Goal: Complete application form: Complete application form

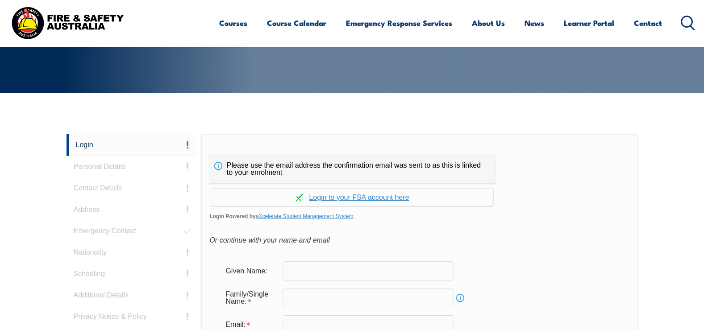
scroll to position [238, 0]
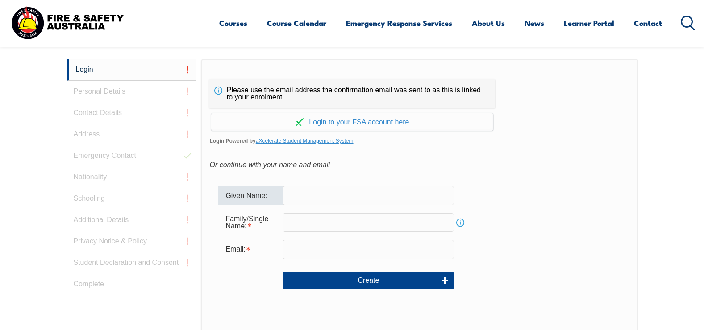
click at [321, 193] on input "text" at bounding box center [368, 195] width 171 height 19
type input "Harley"
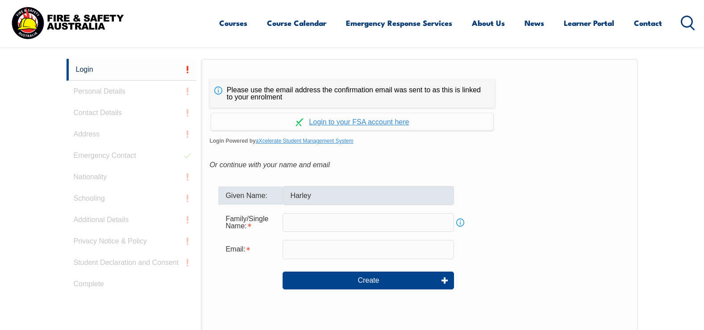
type input "[PERSON_NAME]"
type input "[EMAIL_ADDRESS][PERSON_NAME][DOMAIN_NAME]"
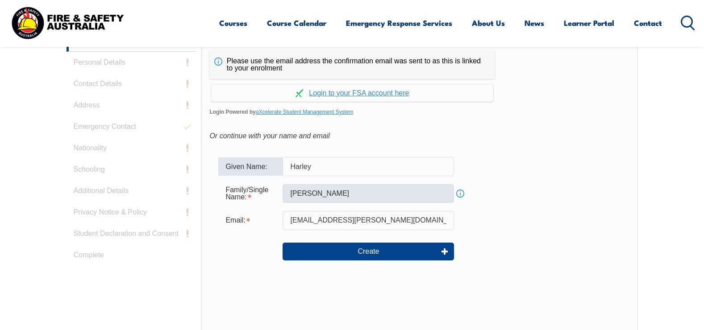
scroll to position [283, 0]
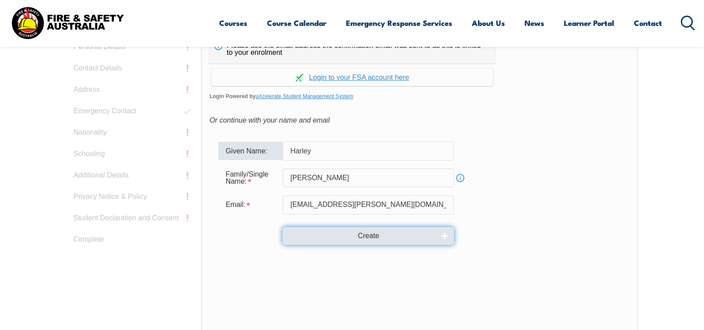
click at [360, 238] on button "Create" at bounding box center [368, 236] width 171 height 18
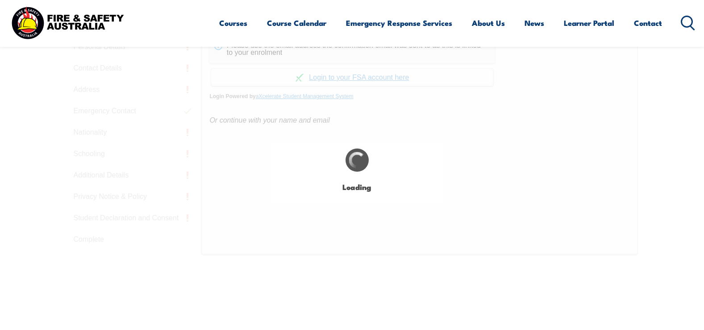
type input "Harley"
type input "[PERSON_NAME]"
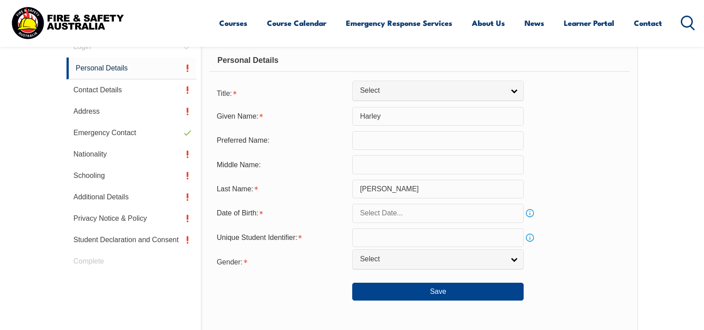
scroll to position [252, 0]
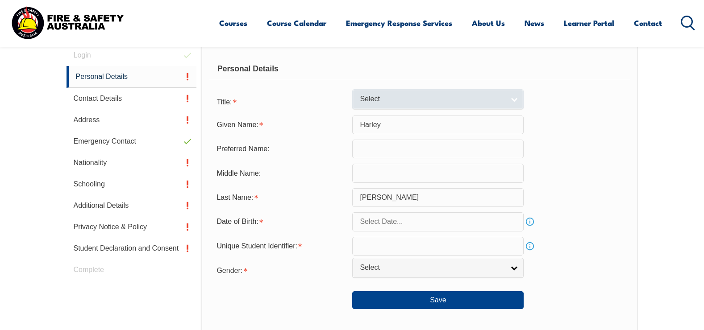
click at [437, 96] on span "Select" at bounding box center [432, 99] width 145 height 9
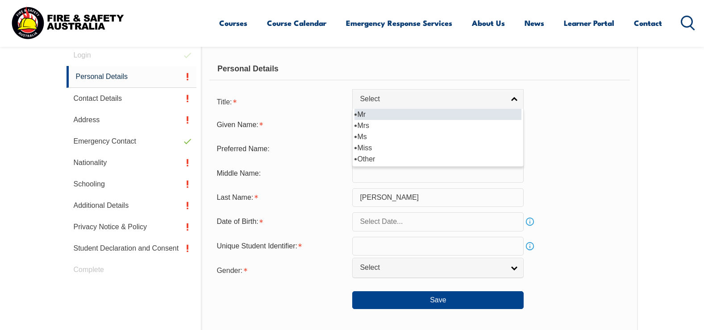
click at [363, 112] on li "Mr" at bounding box center [437, 114] width 167 height 11
select select "Mr"
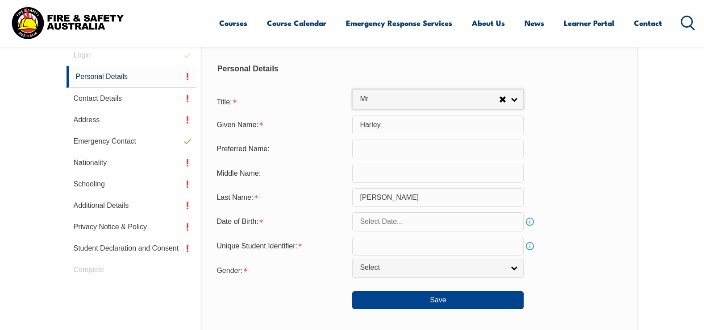
click at [371, 221] on input "text" at bounding box center [437, 221] width 171 height 19
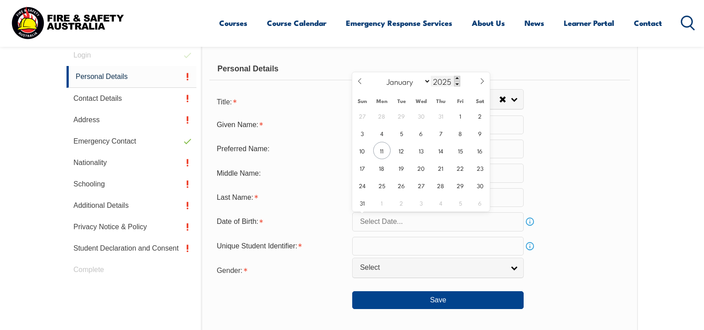
click at [458, 80] on span at bounding box center [457, 78] width 6 height 5
click at [460, 81] on div "January February March April May June July August September October November [D…" at bounding box center [421, 81] width 103 height 18
click at [447, 81] on input "2026" at bounding box center [445, 81] width 29 height 11
click at [452, 81] on input "2026" at bounding box center [445, 81] width 29 height 11
type input "2"
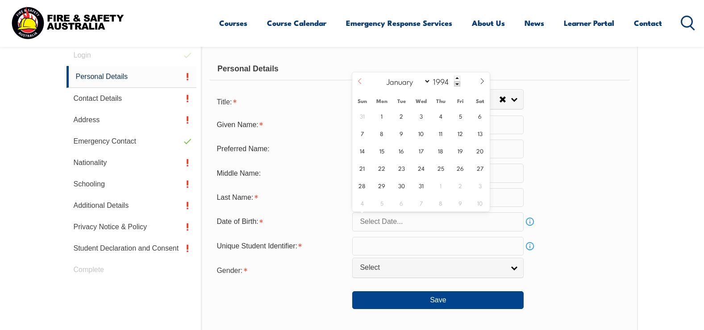
type input "1994"
click at [359, 81] on icon at bounding box center [360, 81] width 6 height 6
select select "4"
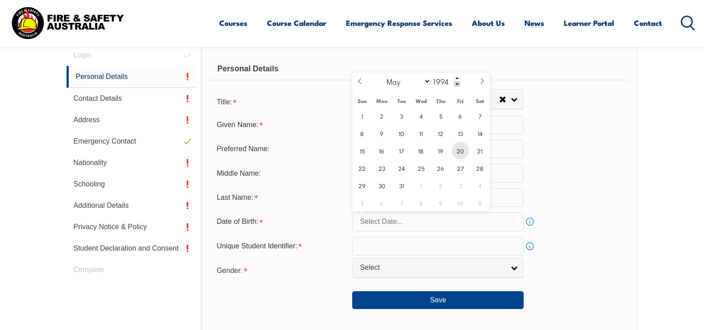
click at [462, 149] on span "20" at bounding box center [460, 150] width 17 height 17
type input "[DATE]"
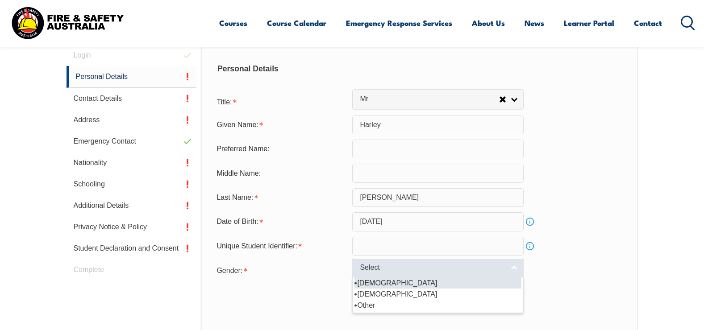
click at [515, 266] on link "Select" at bounding box center [437, 268] width 171 height 20
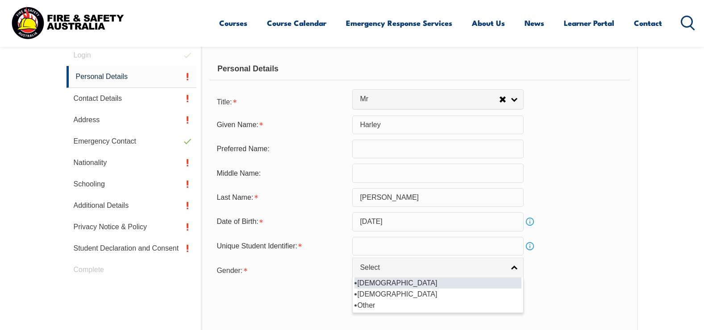
click at [359, 282] on li "[DEMOGRAPHIC_DATA]" at bounding box center [437, 283] width 167 height 11
select select "M"
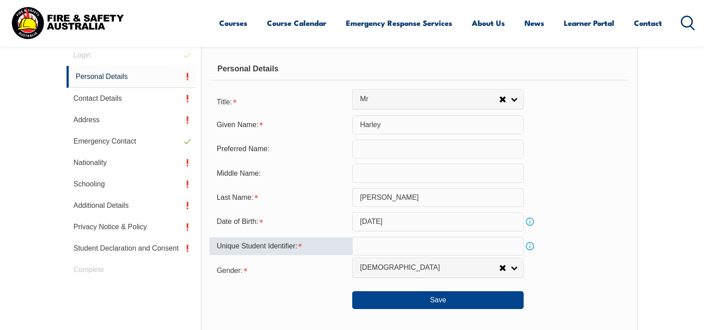
click at [371, 242] on input "text" at bounding box center [437, 246] width 171 height 19
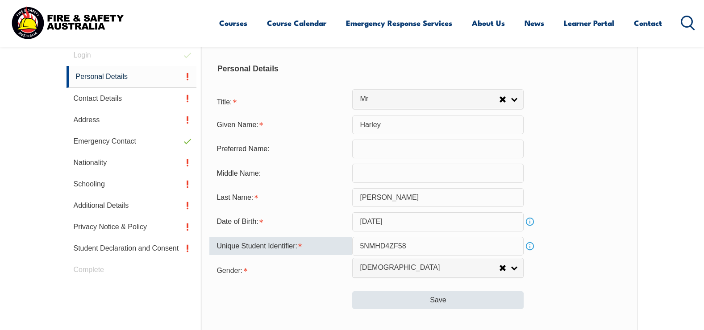
type input "5NMHD4ZF58"
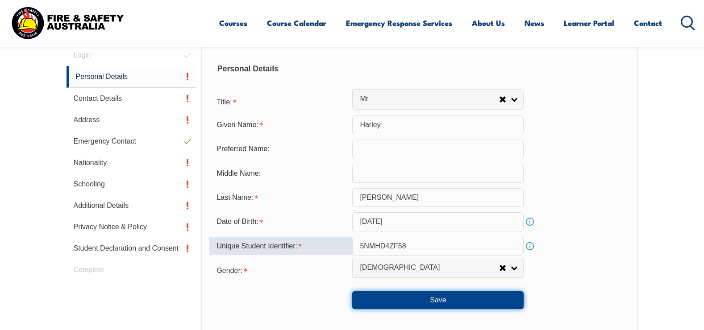
click at [386, 301] on button "Save" at bounding box center [437, 300] width 171 height 18
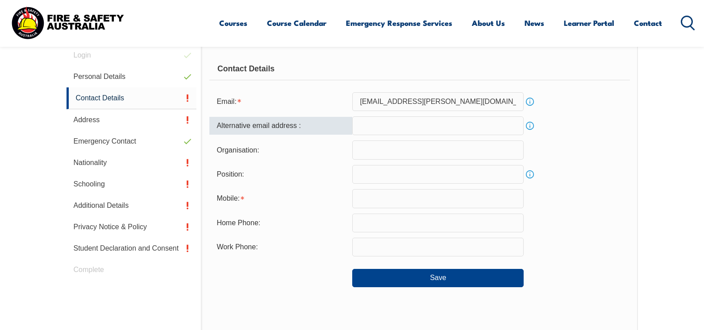
click at [412, 132] on input "email" at bounding box center [437, 126] width 171 height 19
click at [433, 121] on input "[EMAIL_ADDRESS][DOMAIN_NAME]" at bounding box center [437, 126] width 171 height 19
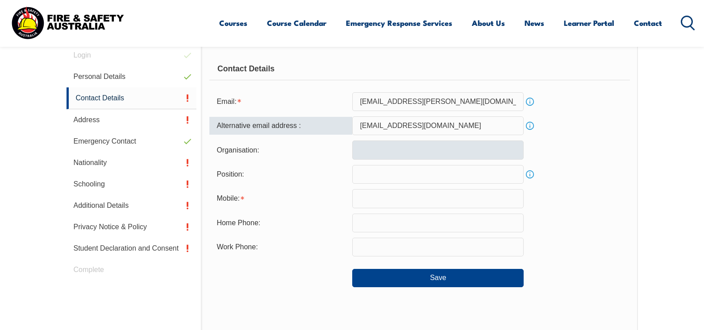
type input "[EMAIL_ADDRESS][DOMAIN_NAME]"
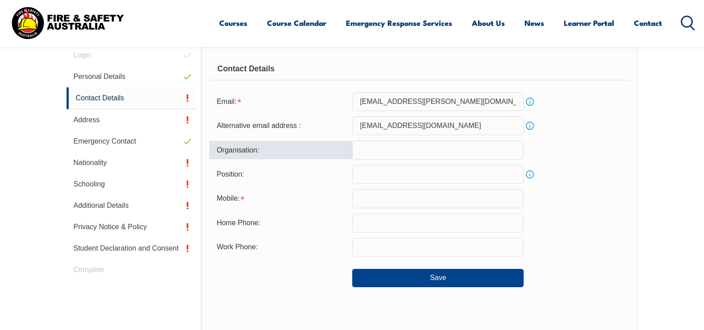
click at [438, 154] on input "text" at bounding box center [437, 150] width 171 height 19
type input "Alstom - [GEOGRAPHIC_DATA]"
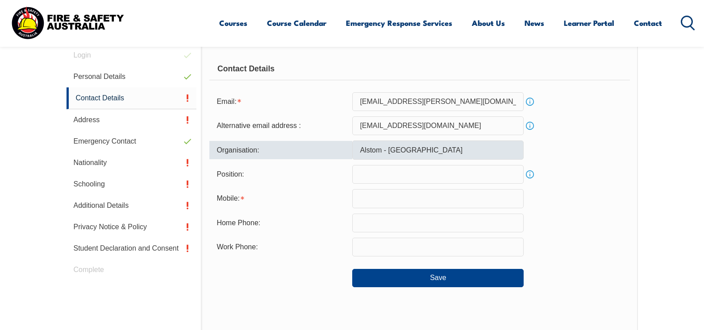
type input "0478086085"
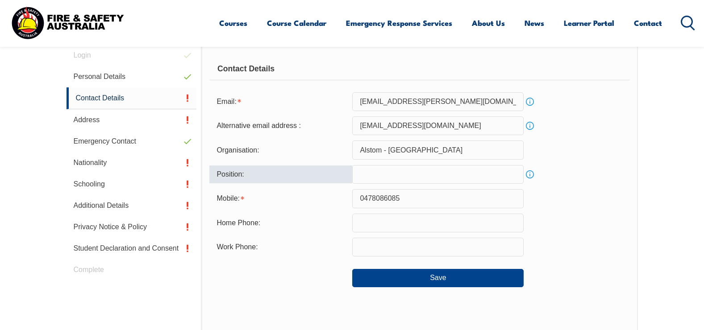
click at [422, 174] on input "text" at bounding box center [437, 174] width 171 height 19
type input "m"
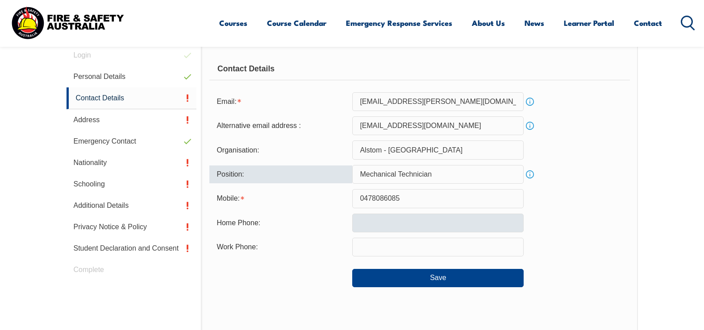
type input "Mechanical Technician"
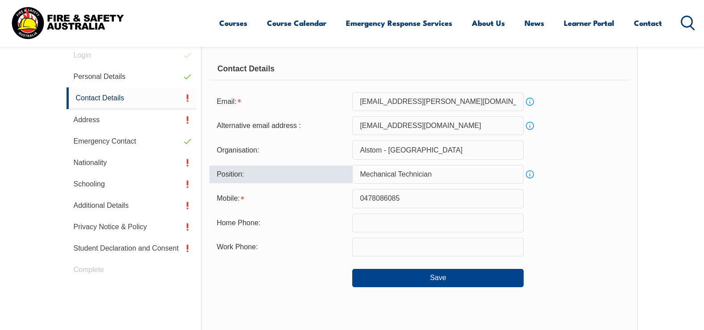
click at [444, 221] on input "text" at bounding box center [437, 223] width 171 height 19
drag, startPoint x: 248, startPoint y: 291, endPoint x: 252, endPoint y: 283, distance: 8.6
click at [248, 291] on div "Contact Details Email: [EMAIL_ADDRESS][PERSON_NAME][DOMAIN_NAME] Info Alternati…" at bounding box center [419, 230] width 436 height 371
click at [378, 245] on input "text" at bounding box center [437, 247] width 171 height 19
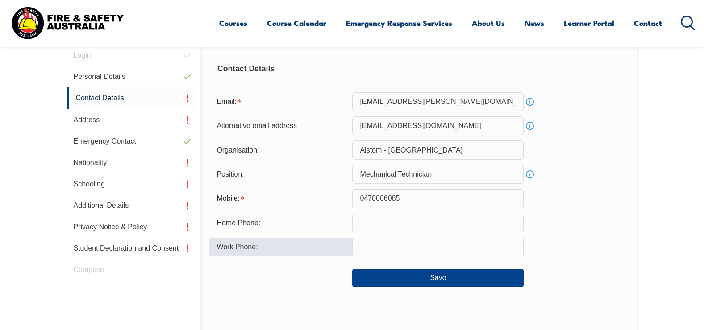
click at [232, 308] on div "Contact Details Email: [EMAIL_ADDRESS][PERSON_NAME][DOMAIN_NAME] Info Alternati…" at bounding box center [419, 230] width 436 height 371
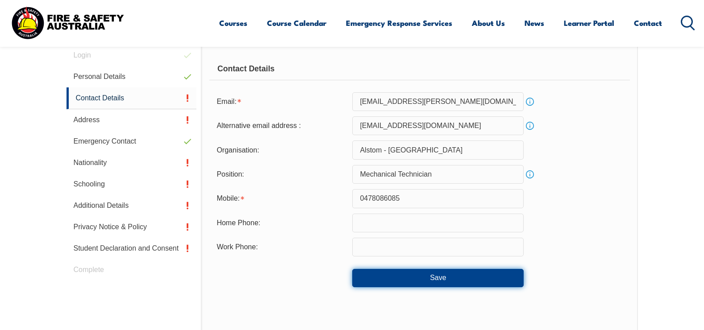
click at [380, 273] on button "Save" at bounding box center [437, 278] width 171 height 18
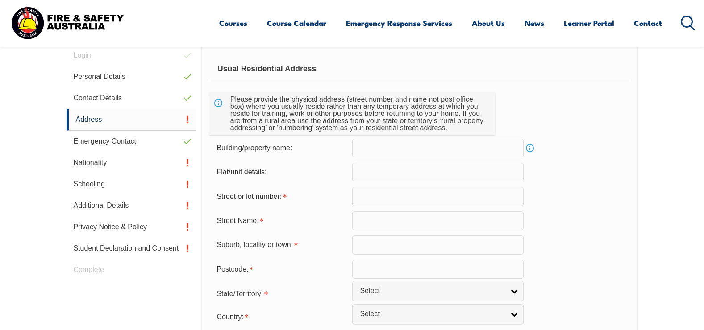
scroll to position [297, 0]
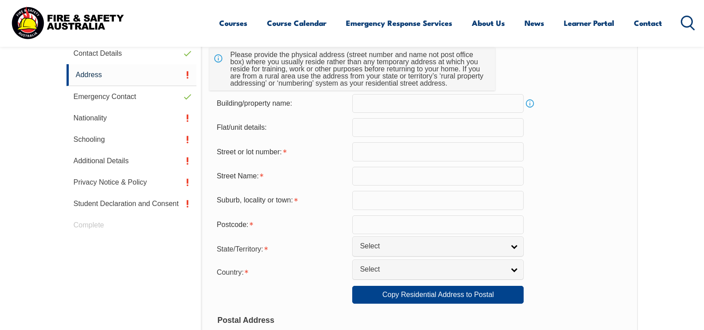
click at [425, 147] on input "text" at bounding box center [437, 151] width 171 height 19
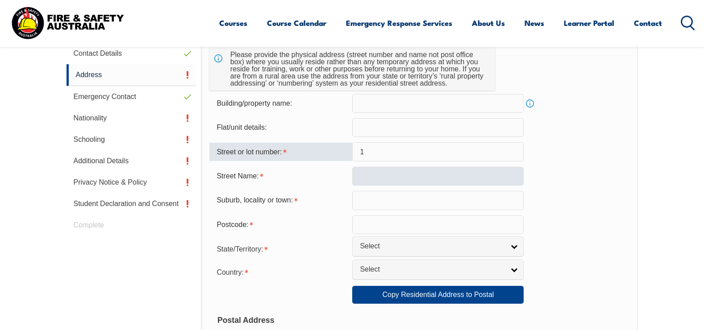
type input "1"
click at [394, 177] on input "text" at bounding box center [437, 176] width 171 height 19
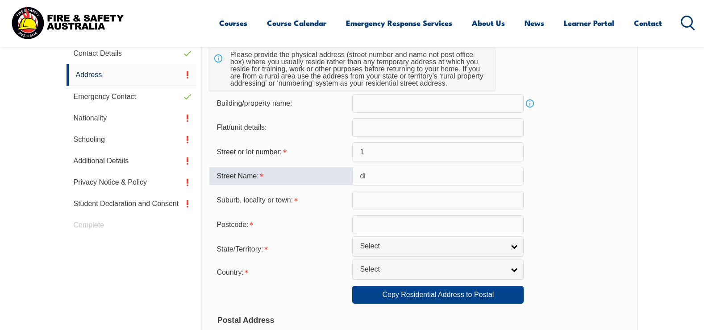
type input "d"
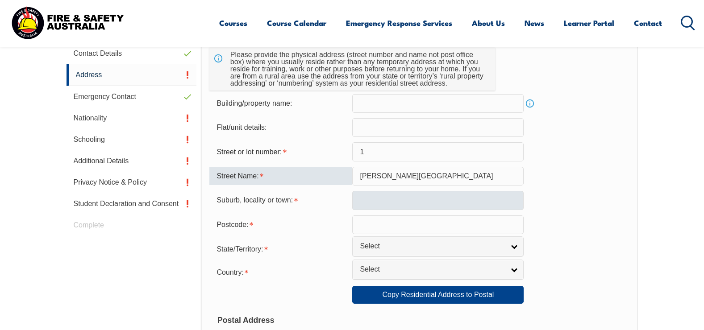
type input "[PERSON_NAME][GEOGRAPHIC_DATA]"
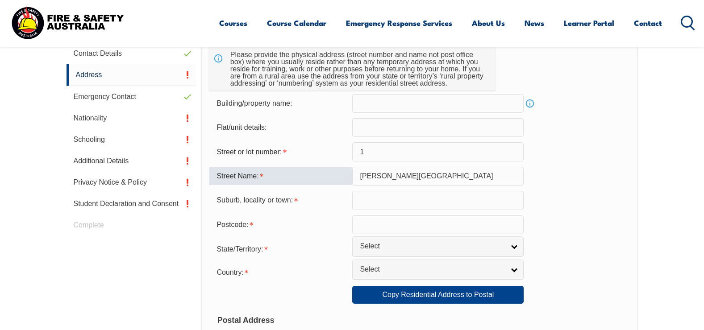
click at [482, 204] on input "text" at bounding box center [437, 200] width 171 height 19
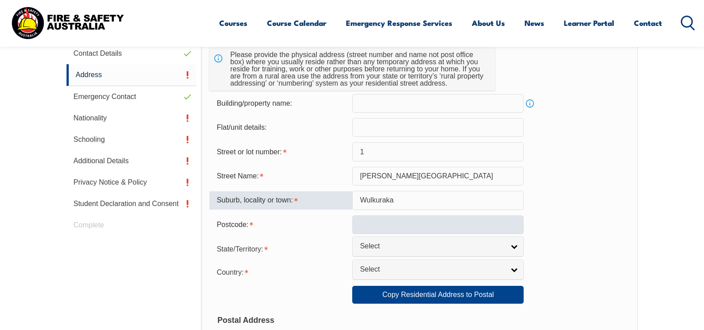
type input "Wulkuraka"
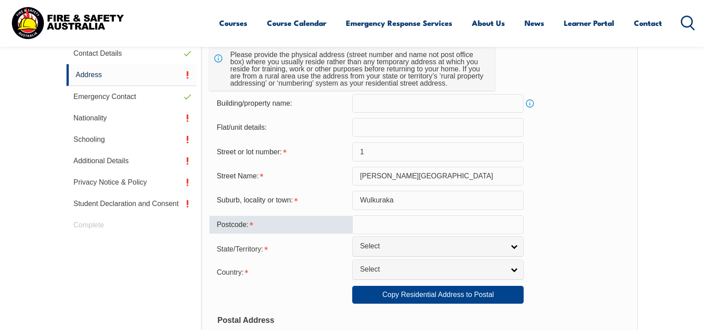
click at [460, 225] on input "text" at bounding box center [437, 225] width 171 height 19
type input "4305"
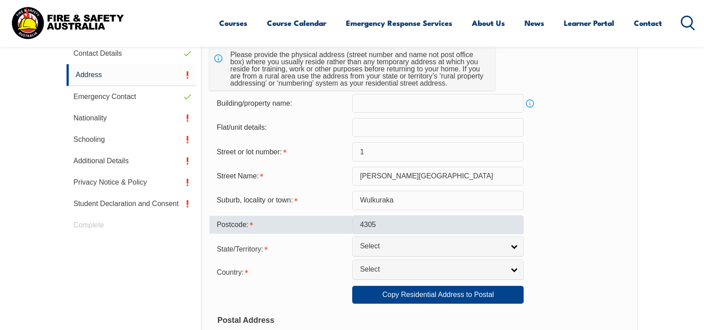
select select "1101"
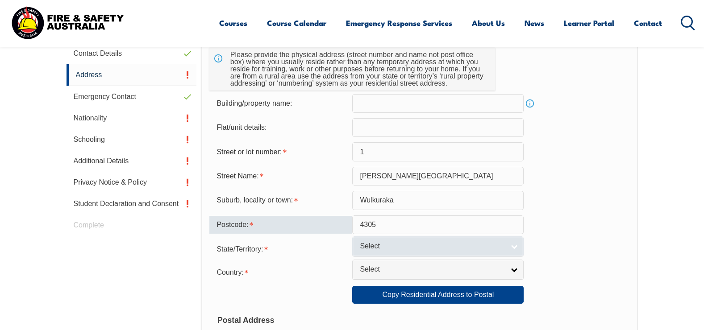
type input "4305"
click at [429, 240] on link "Select" at bounding box center [437, 247] width 171 height 20
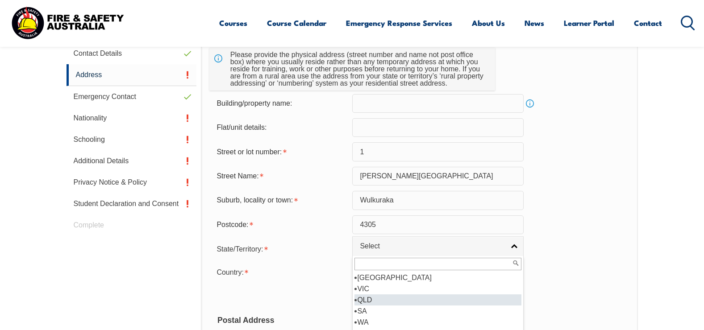
click at [383, 298] on li "QLD" at bounding box center [437, 300] width 167 height 11
select select "QLD"
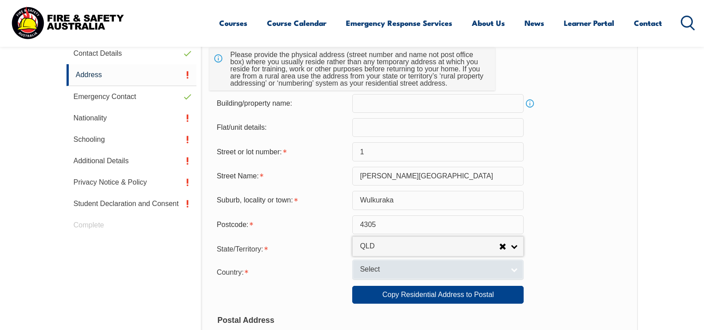
click at [408, 270] on span "Select" at bounding box center [432, 269] width 145 height 9
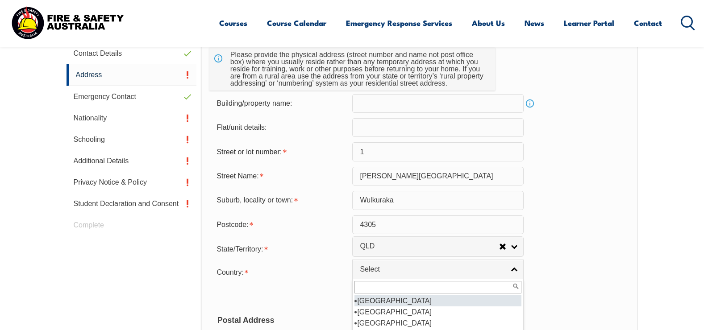
scroll to position [134, 0]
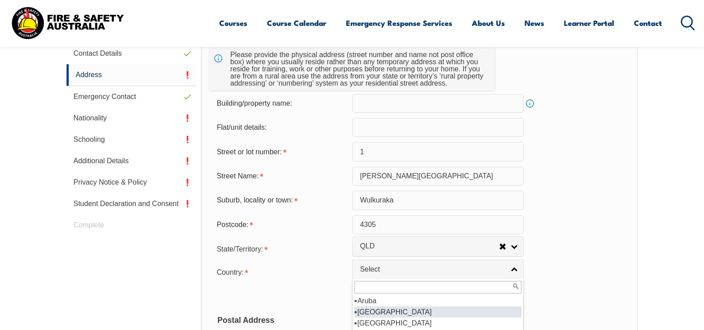
click at [391, 310] on li "[GEOGRAPHIC_DATA]" at bounding box center [437, 312] width 167 height 11
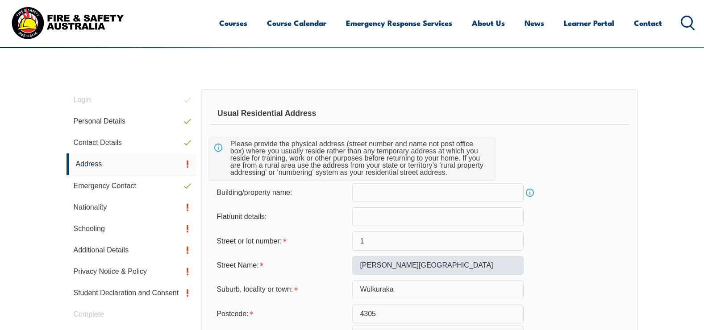
scroll to position [252, 0]
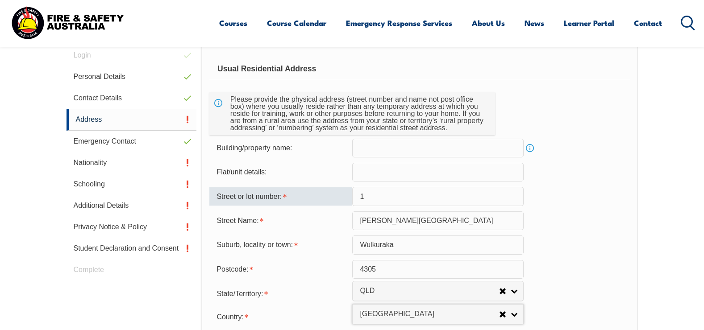
click at [405, 195] on input "1" at bounding box center [437, 196] width 171 height 19
type input "3"
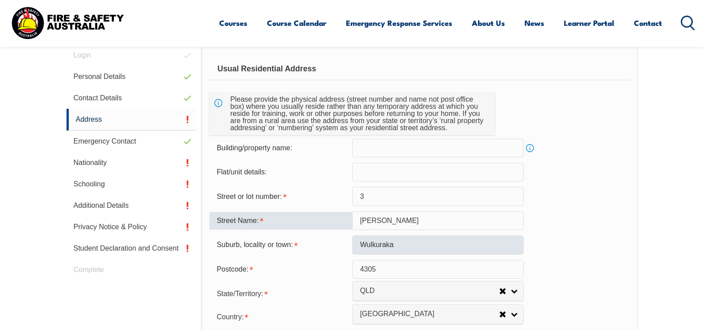
type input "[PERSON_NAME]"
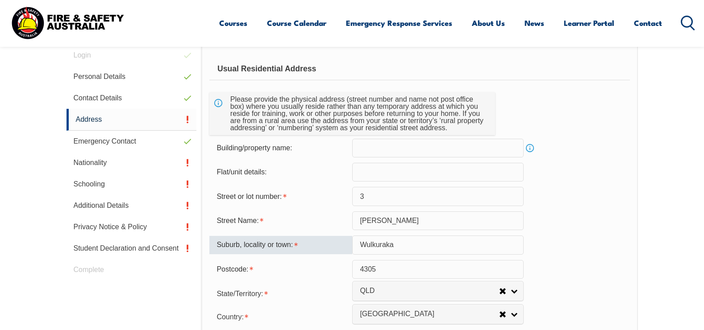
click at [411, 244] on input "Wulkuraka" at bounding box center [437, 245] width 171 height 19
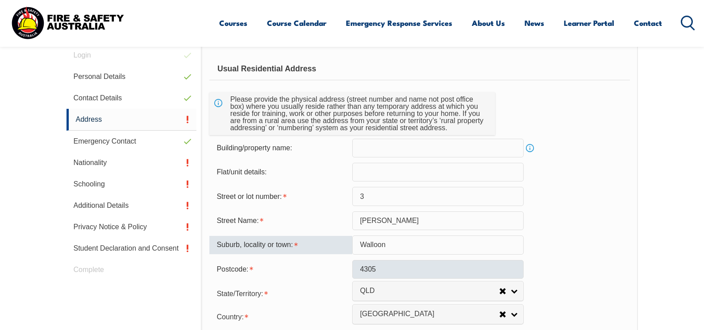
type input "Walloon"
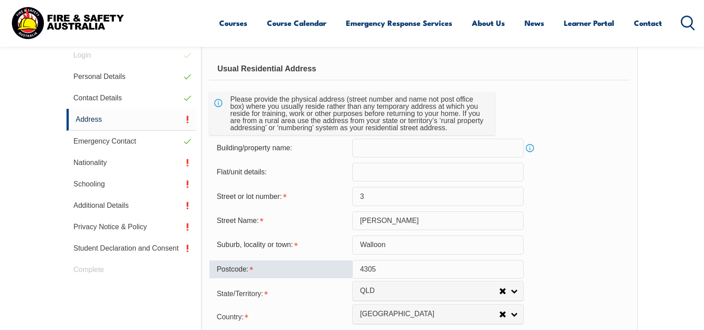
click at [379, 267] on input "4305" at bounding box center [437, 269] width 171 height 19
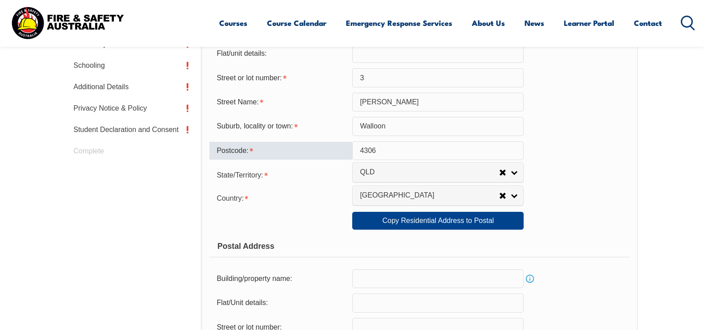
scroll to position [386, 0]
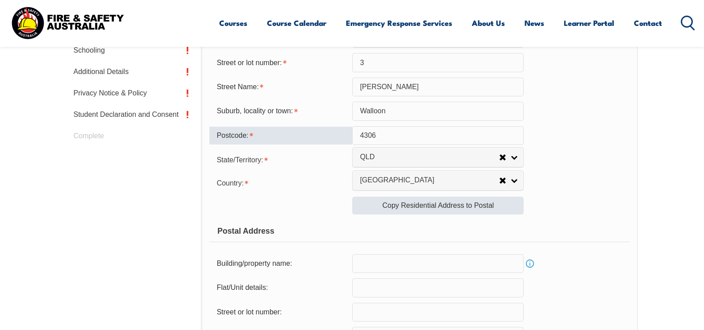
type input "4306"
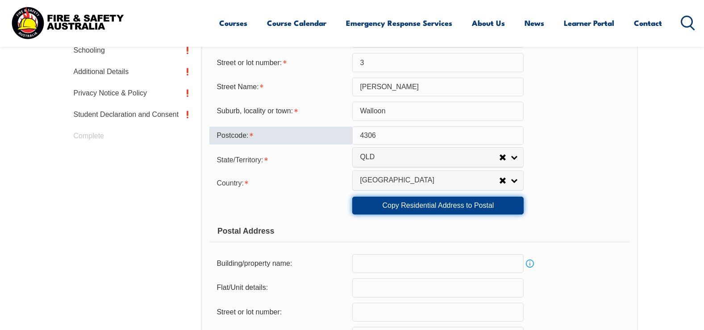
click at [409, 200] on link "Copy Residential Address to Postal" at bounding box center [437, 206] width 171 height 18
type input "3"
type input "[PERSON_NAME]"
type input "Walloon"
select select "QLD"
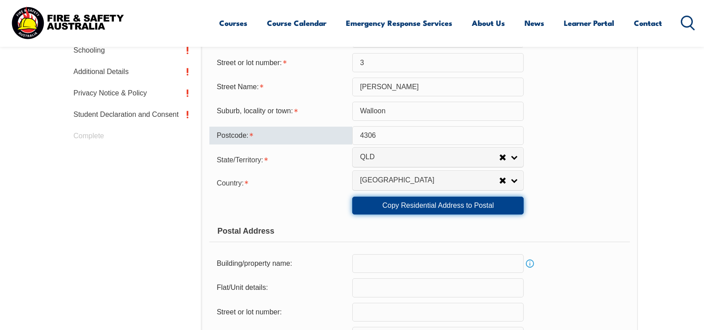
type input "4306"
select select "1101"
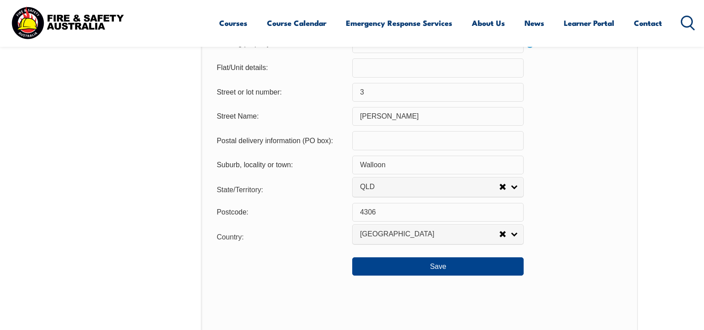
scroll to position [609, 0]
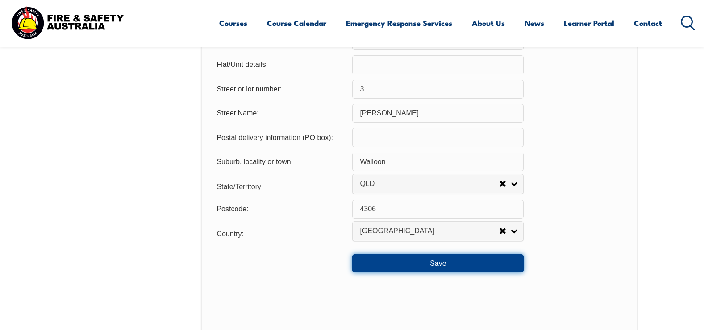
drag, startPoint x: 450, startPoint y: 262, endPoint x: 444, endPoint y: 258, distance: 6.6
click at [450, 262] on button "Save" at bounding box center [437, 263] width 171 height 18
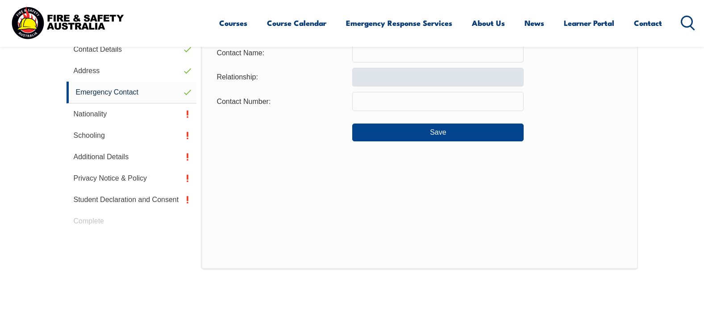
scroll to position [252, 0]
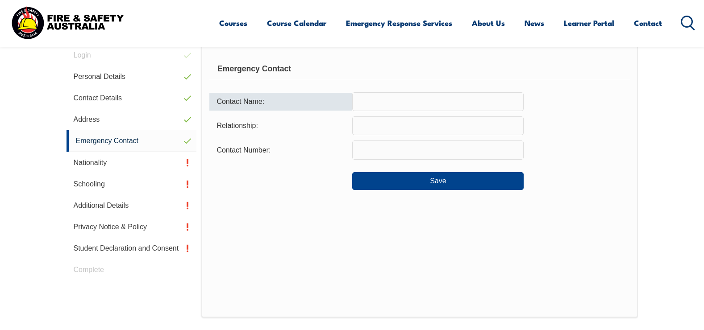
click at [405, 100] on input "text" at bounding box center [437, 101] width 171 height 19
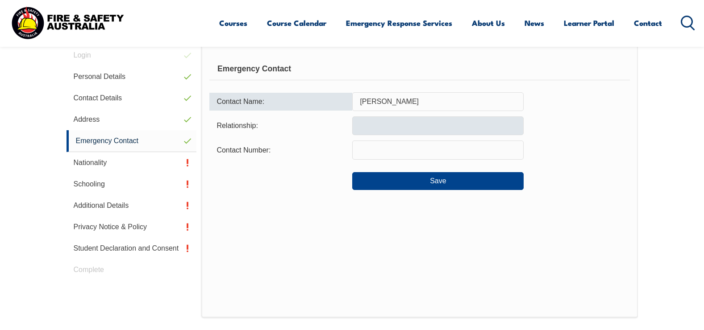
type input "[PERSON_NAME]"
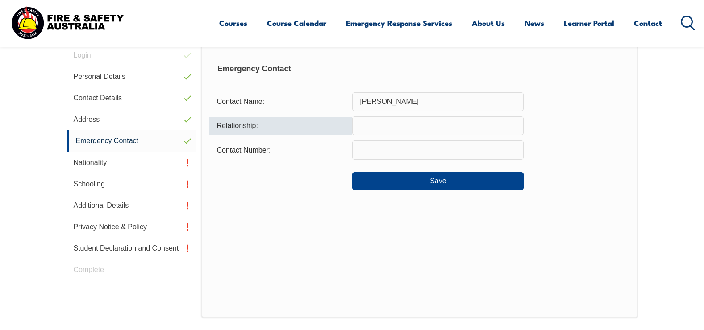
click at [400, 125] on input "text" at bounding box center [437, 126] width 171 height 19
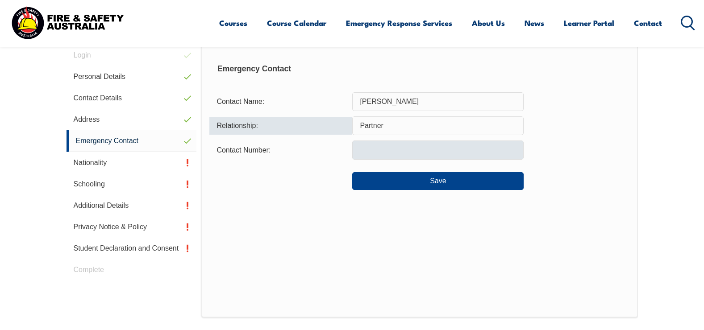
type input "Partner"
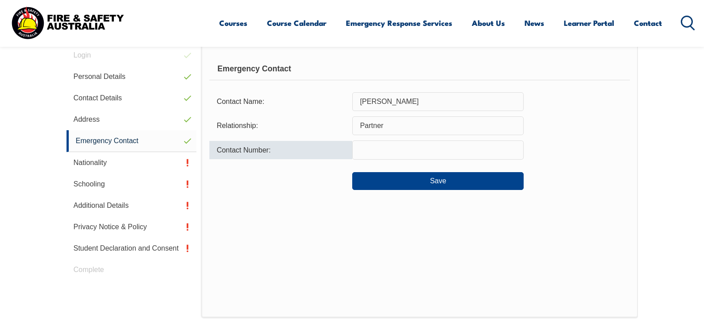
click at [392, 146] on input "text" at bounding box center [437, 150] width 171 height 19
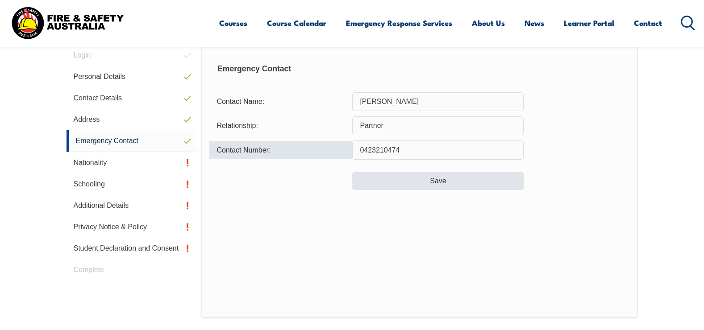
type input "0423210474"
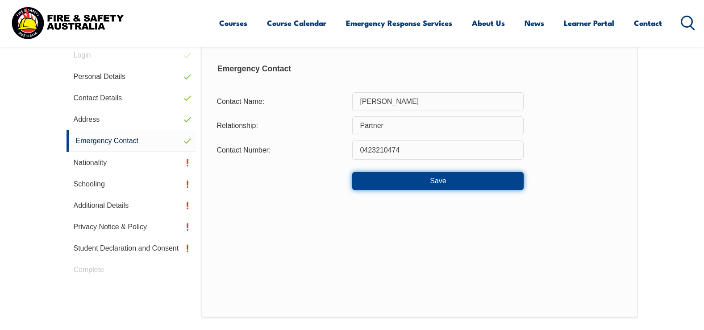
click at [408, 175] on button "Save" at bounding box center [437, 181] width 171 height 18
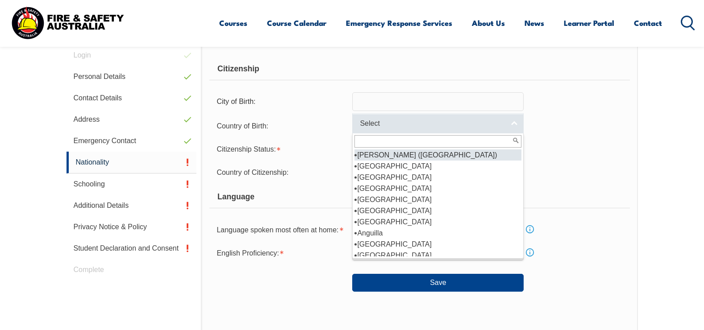
click at [400, 122] on span "Select" at bounding box center [432, 123] width 145 height 9
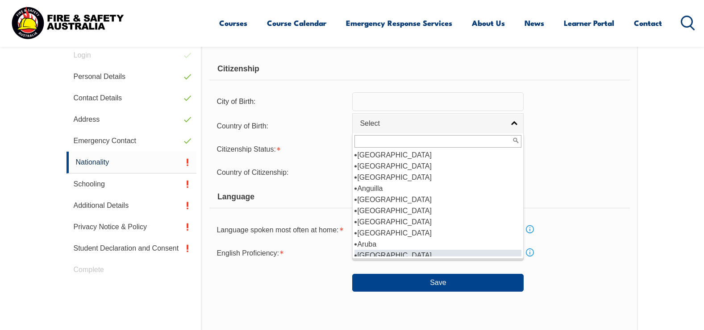
scroll to position [89, 0]
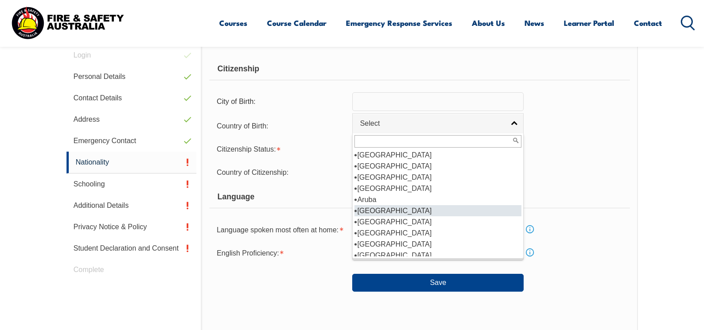
click at [382, 207] on li "[GEOGRAPHIC_DATA]" at bounding box center [437, 210] width 167 height 11
select select "1101"
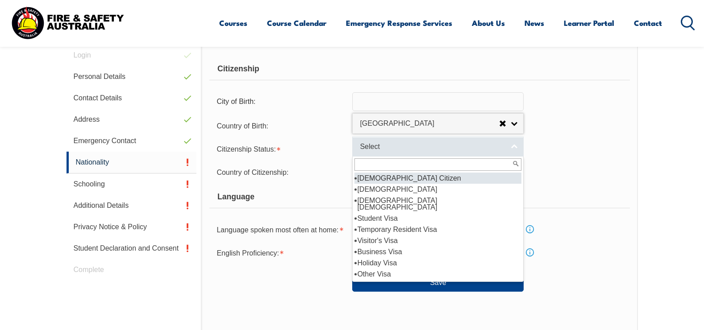
click at [473, 147] on span "Select" at bounding box center [432, 146] width 145 height 9
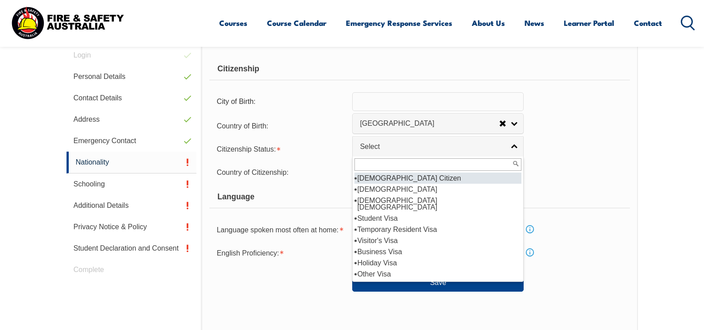
click at [402, 178] on li "[DEMOGRAPHIC_DATA] Citizen" at bounding box center [437, 178] width 167 height 11
select select "1"
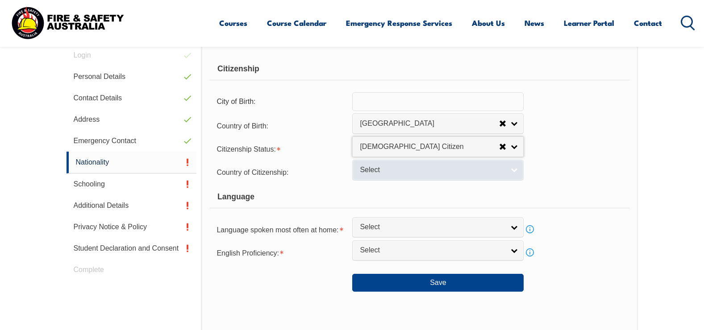
click at [406, 167] on span "Select" at bounding box center [432, 170] width 145 height 9
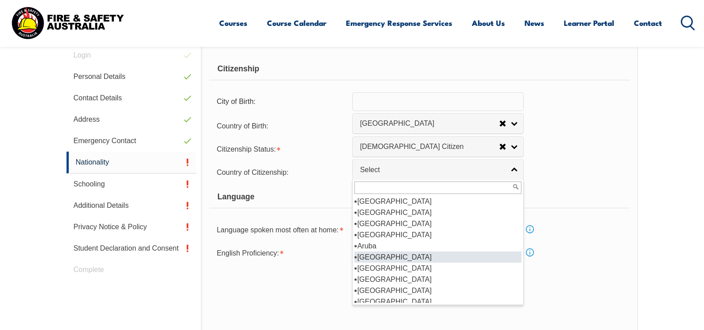
click at [394, 254] on li "[GEOGRAPHIC_DATA]" at bounding box center [437, 257] width 167 height 11
select select "1101"
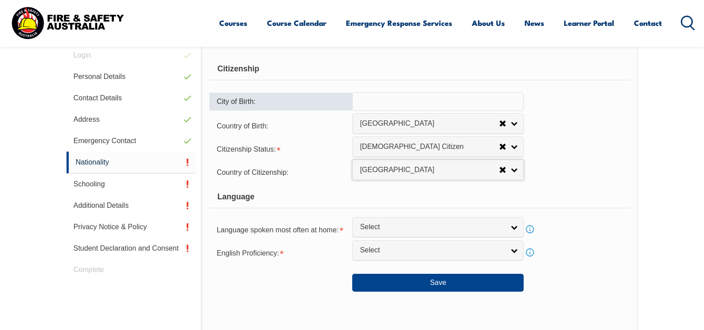
click at [377, 99] on input "text" at bounding box center [437, 101] width 171 height 19
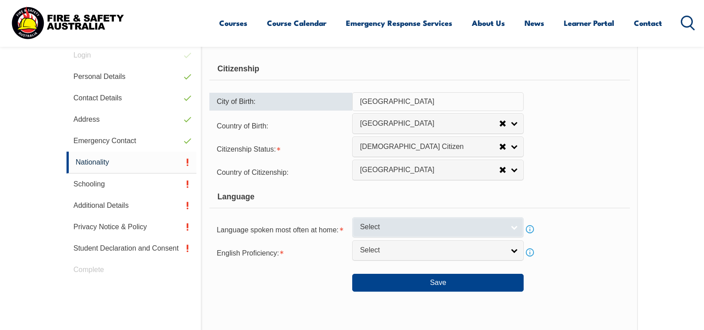
type input "[GEOGRAPHIC_DATA]"
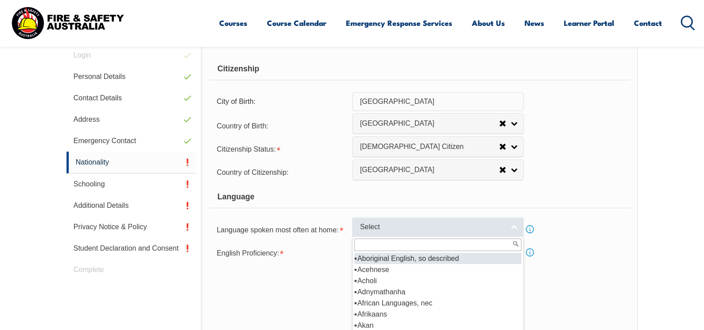
click at [491, 221] on link "Select" at bounding box center [437, 227] width 171 height 20
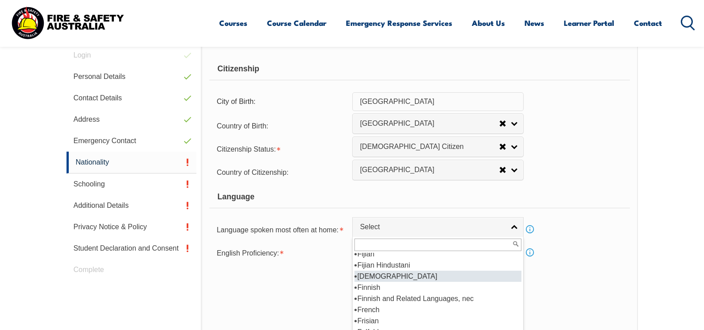
scroll to position [1116, 0]
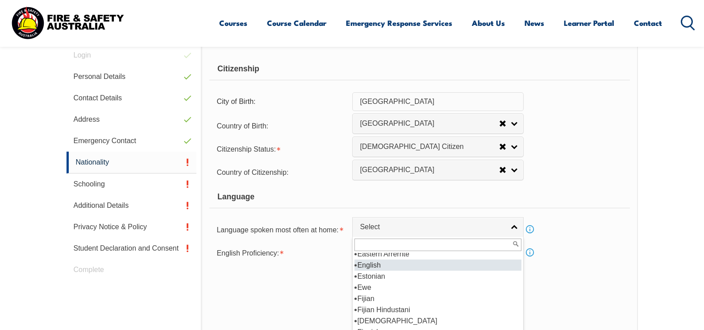
click at [393, 264] on li "English" at bounding box center [437, 265] width 167 height 11
select select "1201"
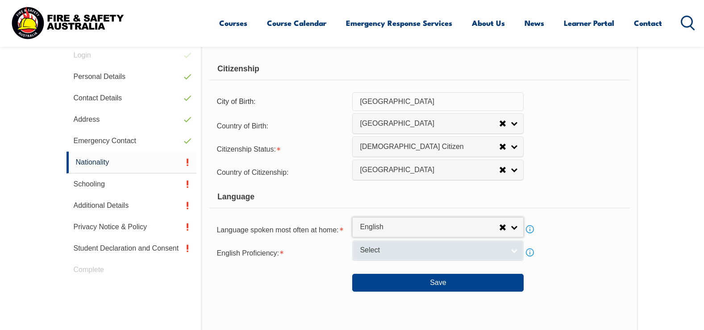
click at [472, 254] on span "Select" at bounding box center [432, 250] width 145 height 9
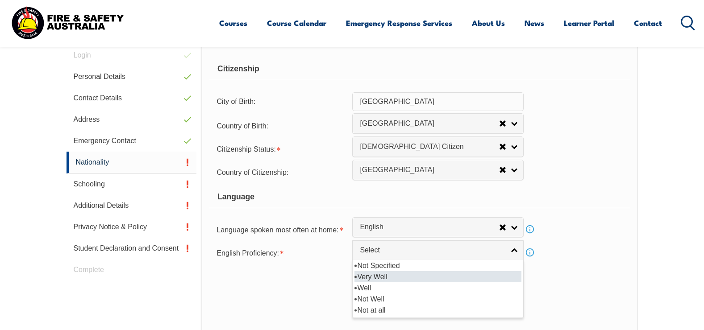
click at [378, 275] on li "Very Well" at bounding box center [437, 276] width 167 height 11
select select "1"
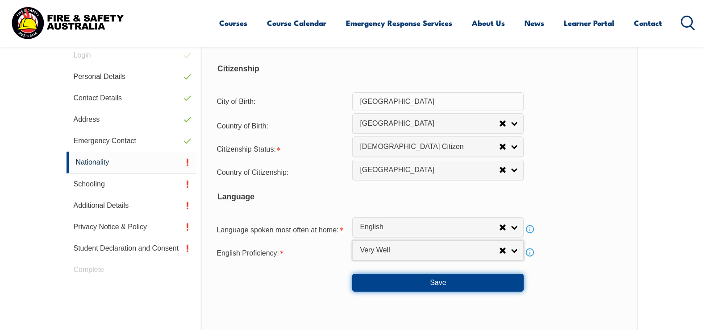
click at [399, 282] on button "Save" at bounding box center [437, 283] width 171 height 18
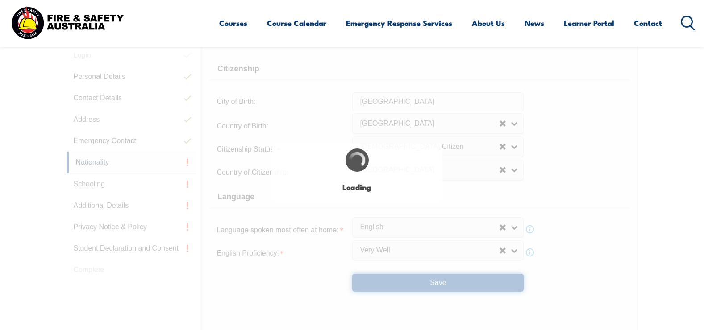
select select "false"
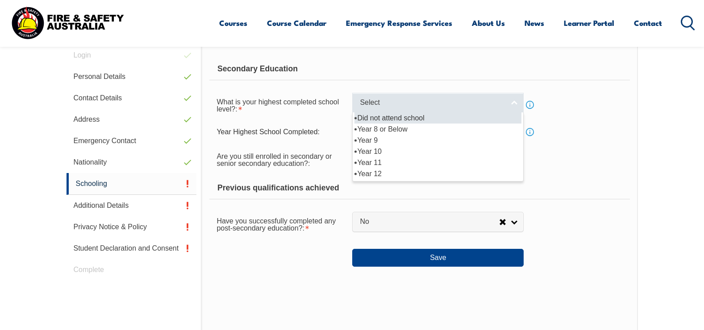
click at [518, 102] on link "Select" at bounding box center [437, 103] width 171 height 20
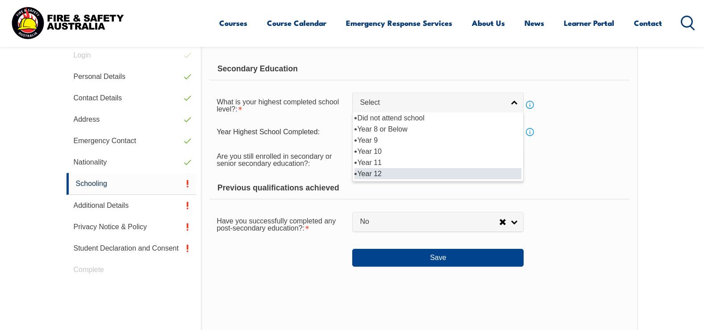
click at [391, 173] on li "Year 12" at bounding box center [437, 173] width 167 height 11
select select "12"
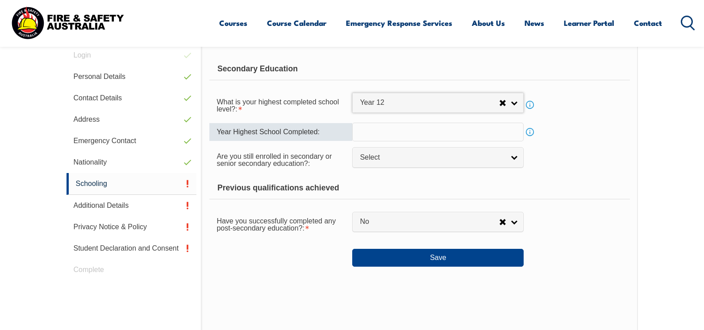
click at [392, 136] on input "text" at bounding box center [437, 132] width 171 height 19
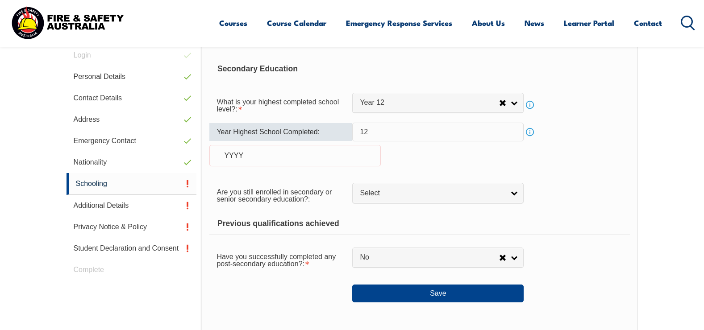
type input "1"
click at [257, 162] on div "YYYY" at bounding box center [294, 155] width 171 height 21
click at [280, 144] on div "Year Highest School Completed: Info YYYY" at bounding box center [419, 150] width 420 height 54
click at [368, 132] on input "text" at bounding box center [437, 132] width 171 height 19
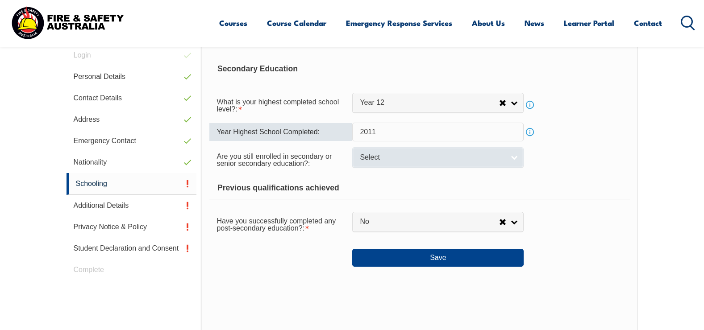
type input "2011"
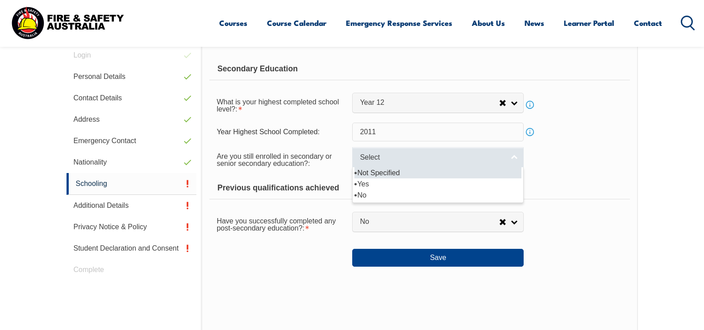
click at [499, 157] on span "Select" at bounding box center [432, 157] width 145 height 9
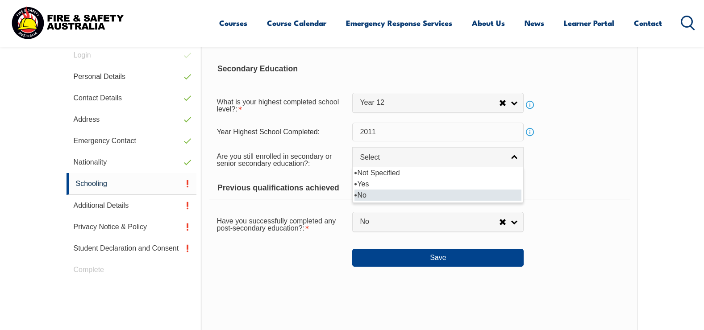
click at [383, 197] on li "No" at bounding box center [437, 195] width 167 height 11
select select "false"
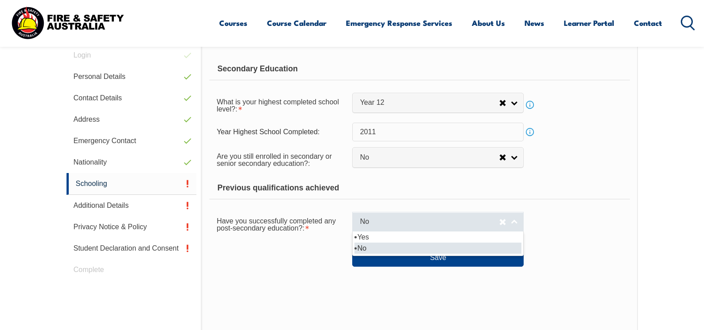
click at [440, 228] on link "No" at bounding box center [437, 222] width 171 height 20
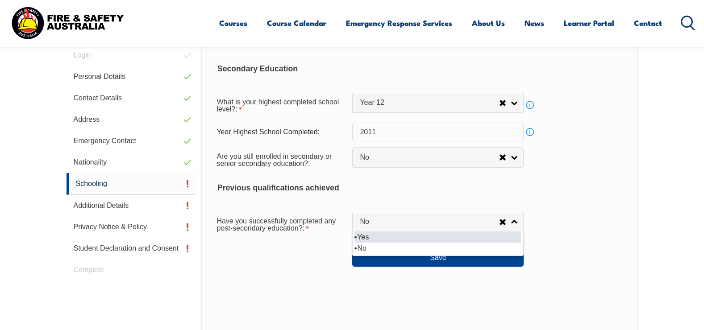
click at [411, 235] on li "Yes" at bounding box center [437, 237] width 167 height 11
select select "true"
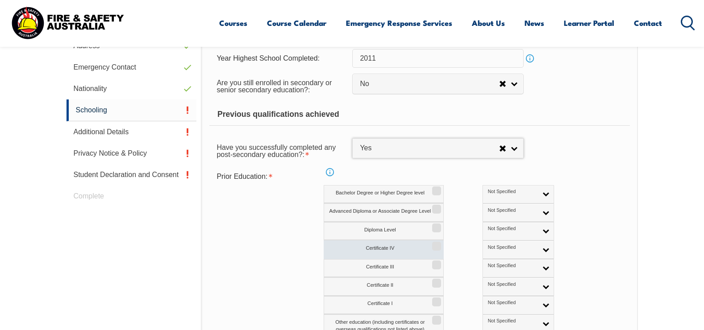
scroll to position [341, 0]
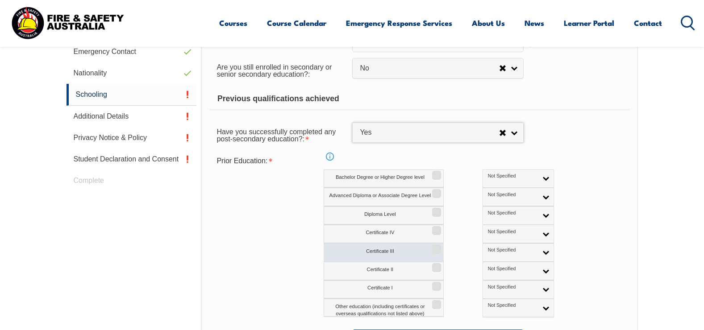
click at [388, 250] on label "Certificate III" at bounding box center [384, 253] width 120 height 18
click at [433, 247] on input "Certificate III" at bounding box center [435, 246] width 5 height 1
checkbox input "true"
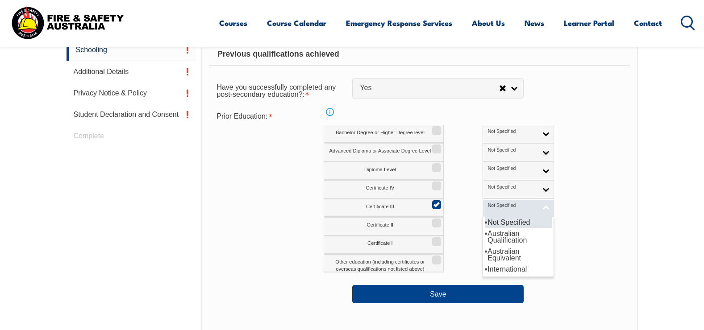
click at [488, 205] on span "Not Specified" at bounding box center [513, 206] width 50 height 6
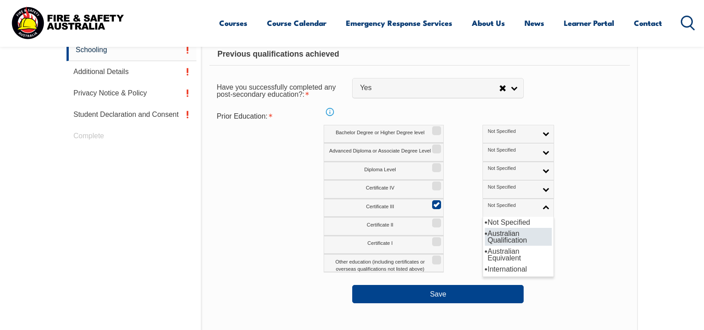
click at [485, 238] on li "Australian Qualification" at bounding box center [518, 237] width 67 height 18
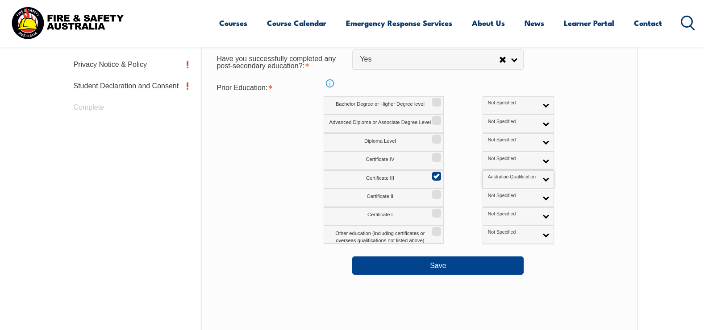
scroll to position [431, 0]
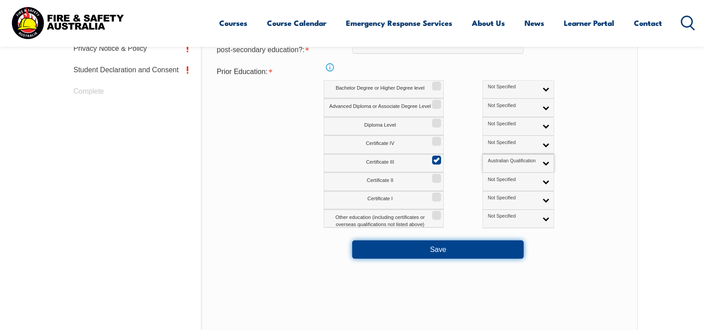
click at [445, 248] on button "Save" at bounding box center [437, 250] width 171 height 18
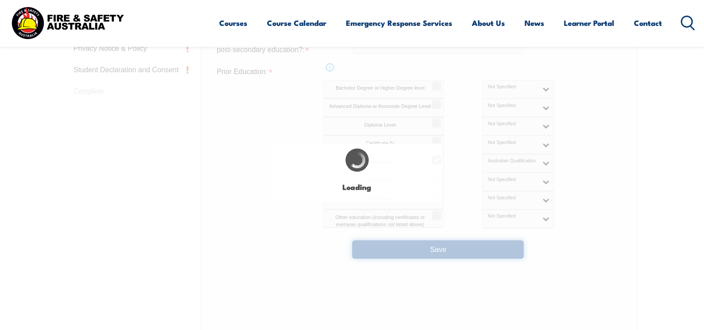
select select
select select "false"
select select "true"
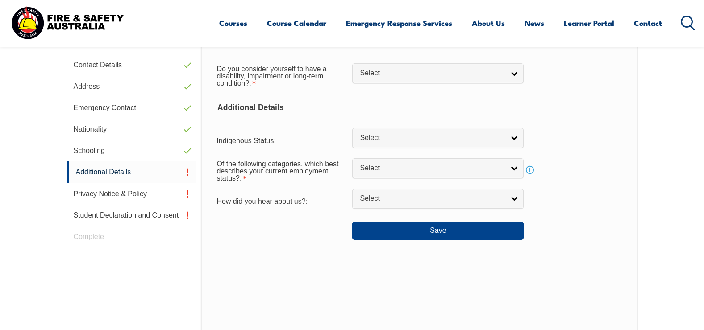
scroll to position [252, 0]
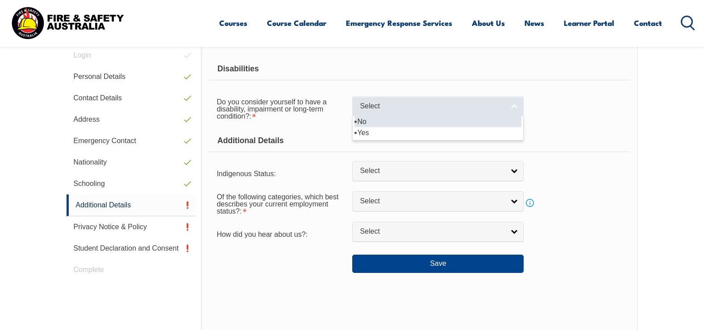
click at [423, 101] on link "Select" at bounding box center [437, 106] width 171 height 20
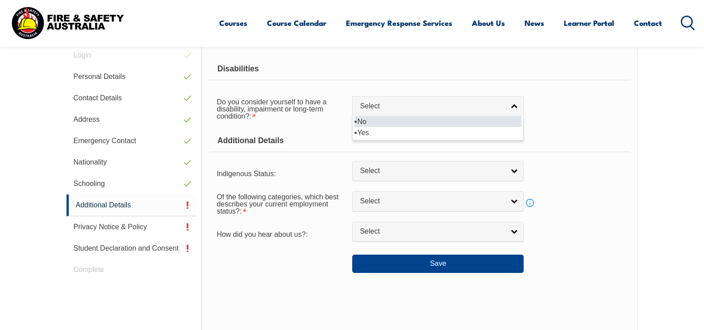
click at [370, 121] on li "No" at bounding box center [437, 121] width 167 height 11
select select "false"
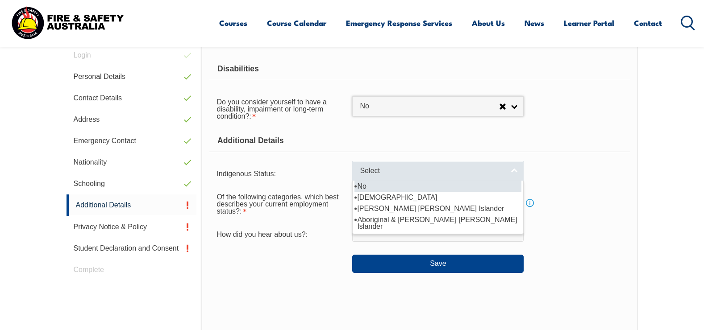
click at [424, 172] on span "Select" at bounding box center [432, 171] width 145 height 9
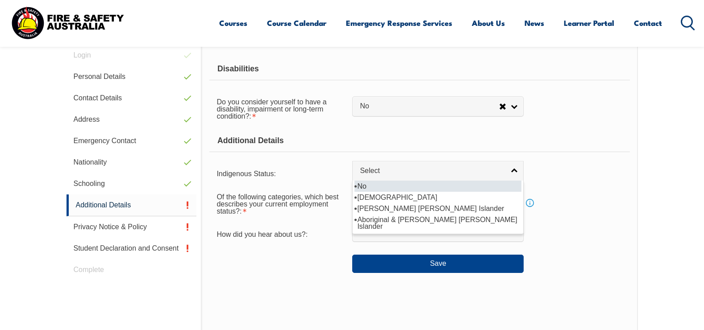
click at [369, 185] on li "No" at bounding box center [437, 186] width 167 height 11
select select "4"
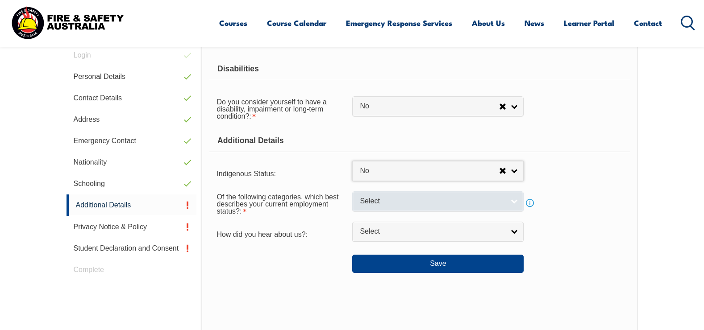
click at [389, 203] on span "Select" at bounding box center [432, 201] width 145 height 9
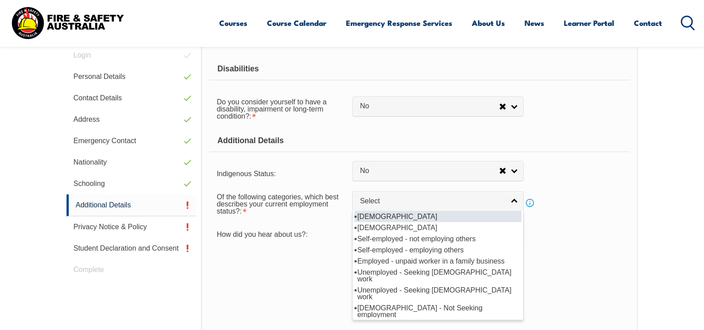
click at [392, 217] on li "[DEMOGRAPHIC_DATA]" at bounding box center [437, 216] width 167 height 11
select select "1"
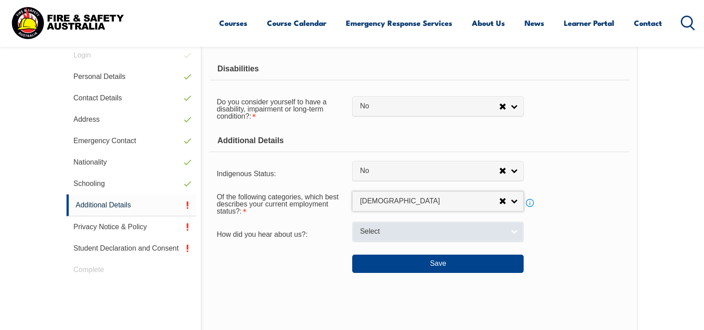
click at [404, 232] on span "Select" at bounding box center [432, 231] width 145 height 9
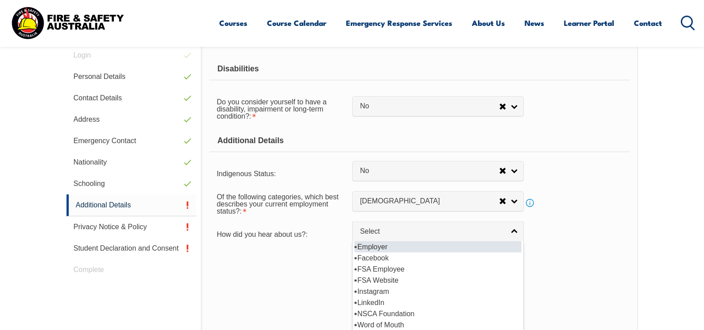
click at [389, 247] on li "Employer" at bounding box center [437, 247] width 167 height 11
select select "8019"
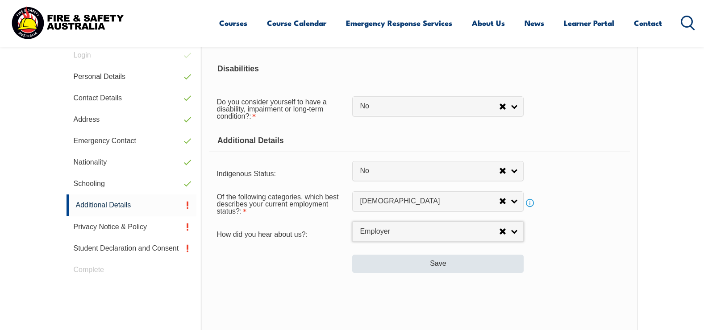
click at [412, 255] on div "Save" at bounding box center [419, 260] width 420 height 25
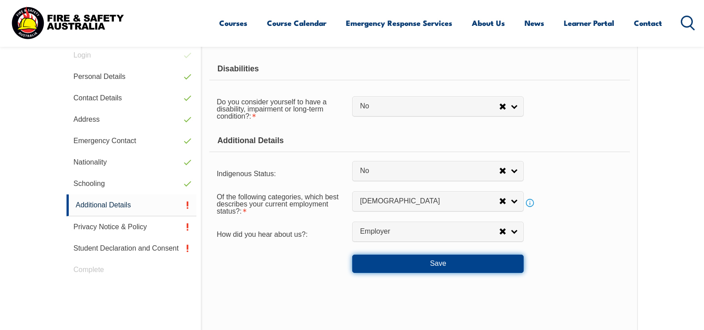
click at [414, 260] on button "Save" at bounding box center [437, 264] width 171 height 18
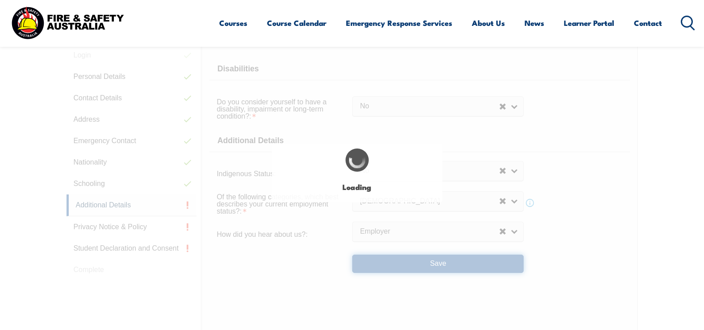
select select "false"
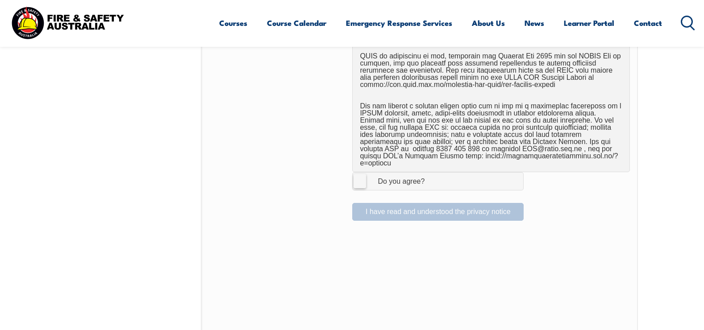
scroll to position [565, 0]
click at [356, 179] on label "I Agree Do you agree?" at bounding box center [437, 180] width 171 height 18
click at [432, 179] on input "I Agree Do you agree?" at bounding box center [439, 179] width 15 height 17
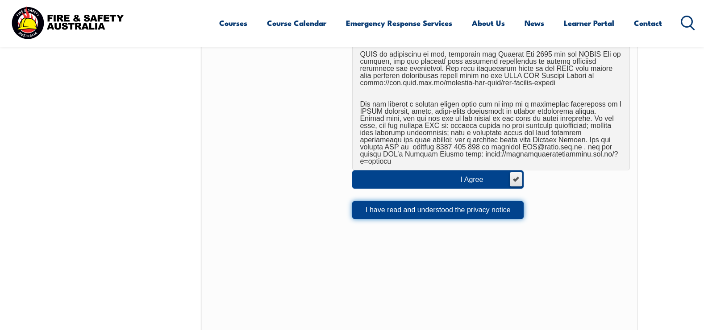
click at [418, 201] on button "I have read and understood the privacy notice" at bounding box center [437, 210] width 171 height 18
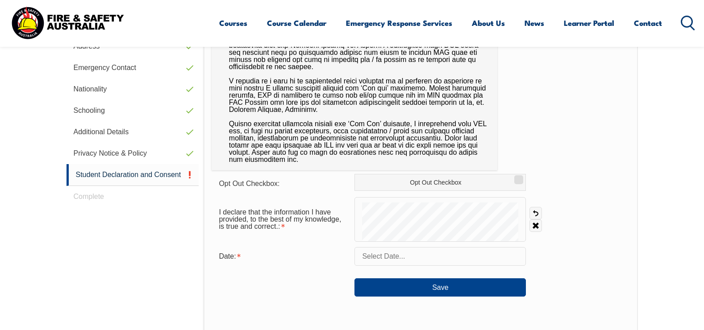
scroll to position [341, 0]
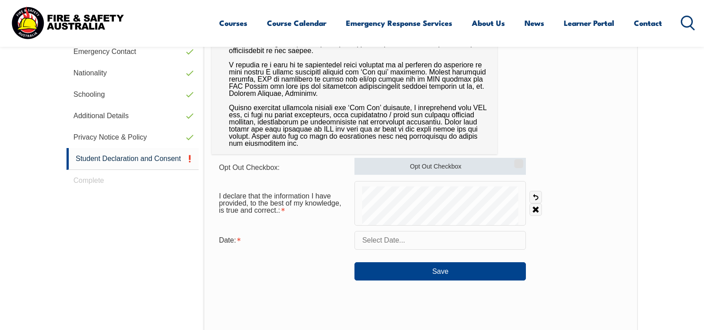
click at [413, 165] on label "Opt Out Checkbox" at bounding box center [439, 166] width 171 height 17
click at [515, 161] on input "Opt Out Checkbox" at bounding box center [517, 160] width 5 height 1
click at [391, 163] on label "Opt Out Checkbox" at bounding box center [439, 166] width 171 height 17
click at [515, 161] on input "Opt Out Checkbox" at bounding box center [517, 160] width 5 height 1
checkbox input "false"
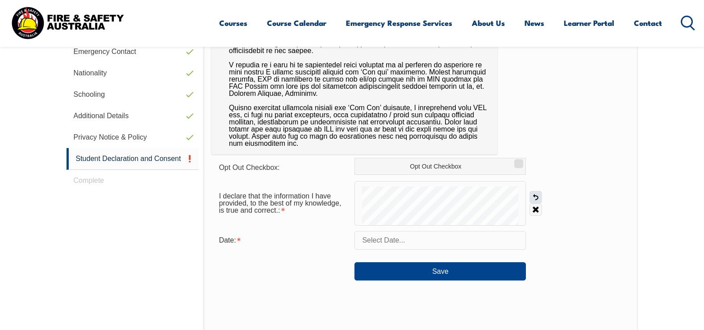
click at [538, 198] on link "Undo" at bounding box center [535, 197] width 12 height 12
click at [536, 210] on link "Clear" at bounding box center [535, 210] width 12 height 12
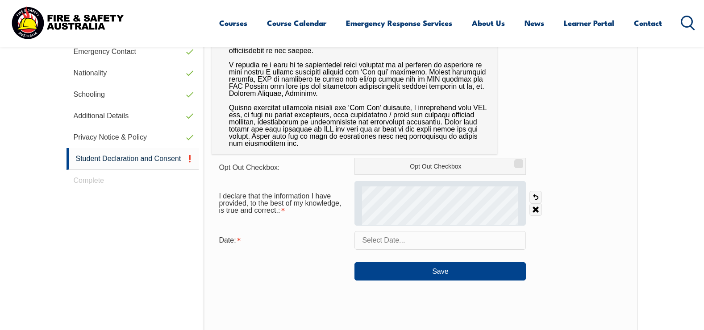
click at [385, 225] on div at bounding box center [439, 203] width 171 height 45
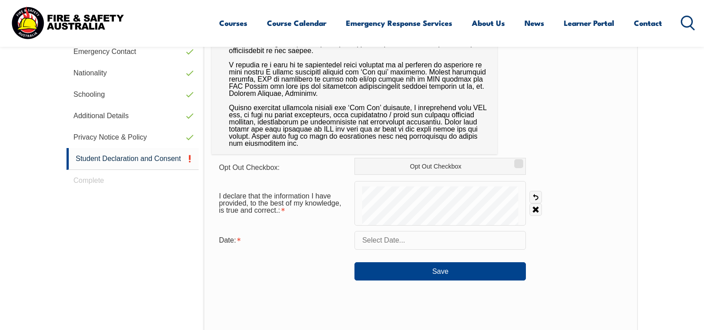
click at [439, 243] on input "text" at bounding box center [439, 240] width 171 height 19
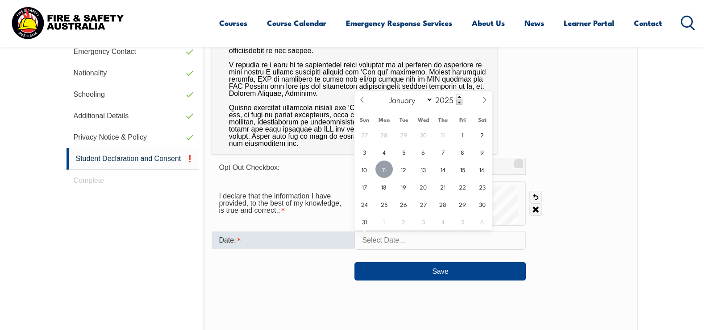
click at [376, 164] on span "11" at bounding box center [383, 169] width 17 height 17
type input "[DATE]"
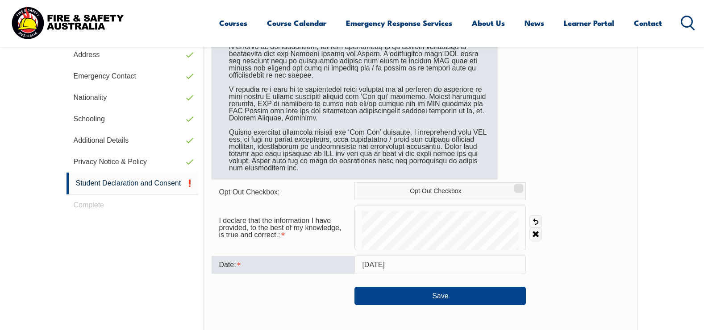
scroll to position [297, 0]
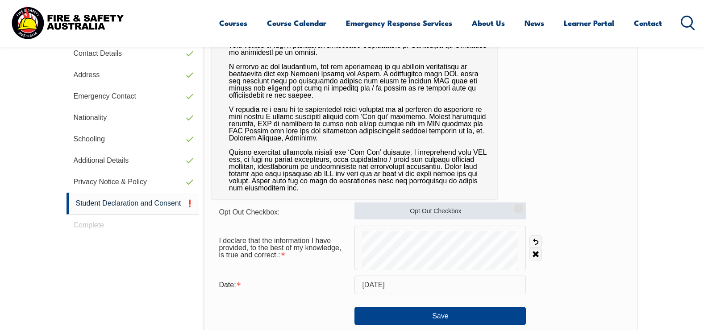
click at [519, 206] on input "Opt Out Checkbox" at bounding box center [517, 205] width 5 height 1
click at [514, 201] on div "Opt Out Checkbox: Opt Out Checkbox I declare that the information I have provid…" at bounding box center [421, 226] width 434 height 453
click at [516, 206] on input "Opt Out Checkbox" at bounding box center [517, 205] width 5 height 1
checkbox input "false"
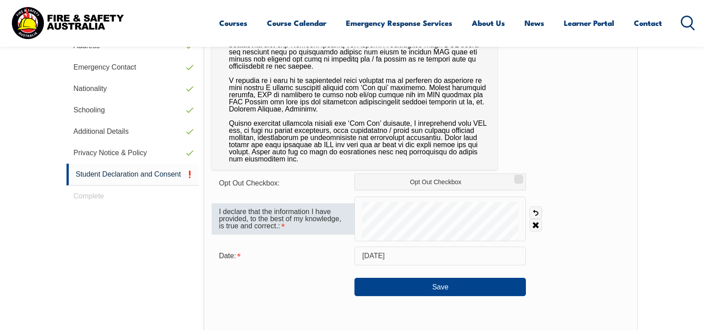
scroll to position [341, 0]
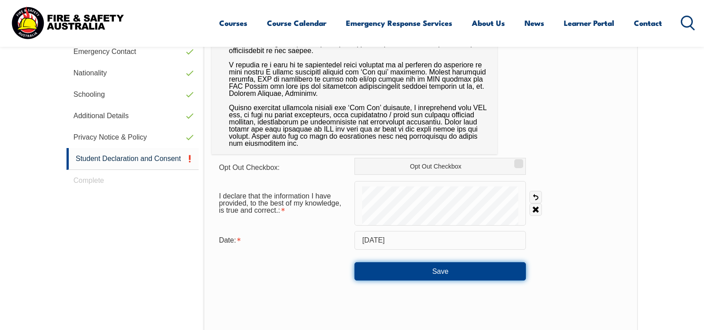
click at [442, 270] on button "Save" at bounding box center [439, 271] width 171 height 18
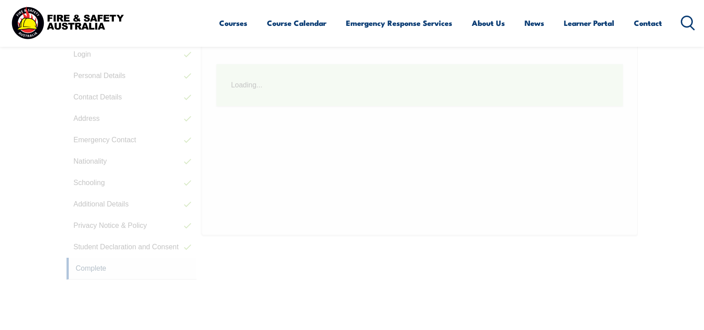
scroll to position [252, 0]
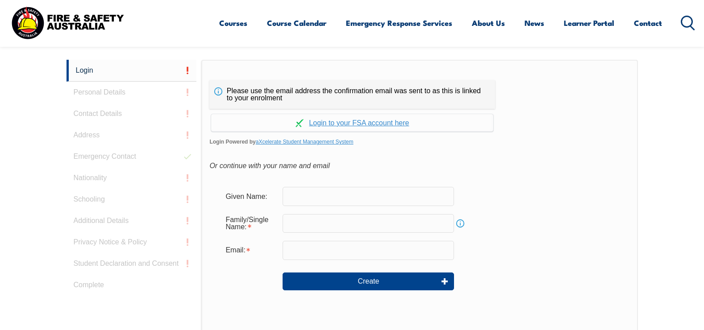
scroll to position [238, 0]
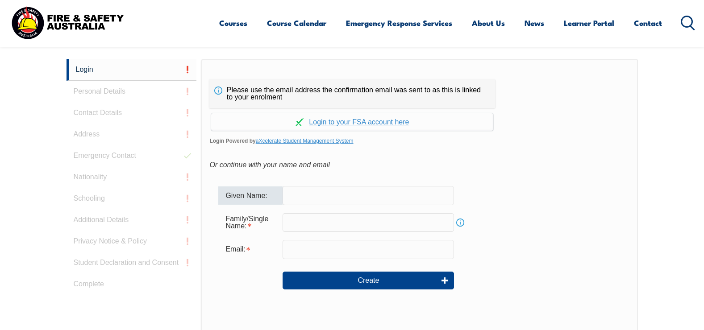
click at [339, 194] on input "text" at bounding box center [368, 195] width 171 height 19
type input "Harley"
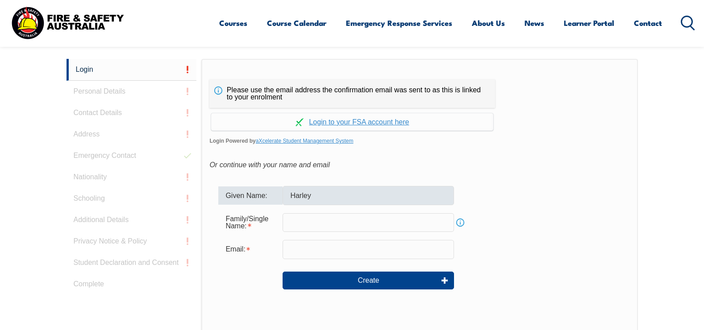
type input "[PERSON_NAME]"
type input "[EMAIL_ADDRESS][PERSON_NAME][DOMAIN_NAME]"
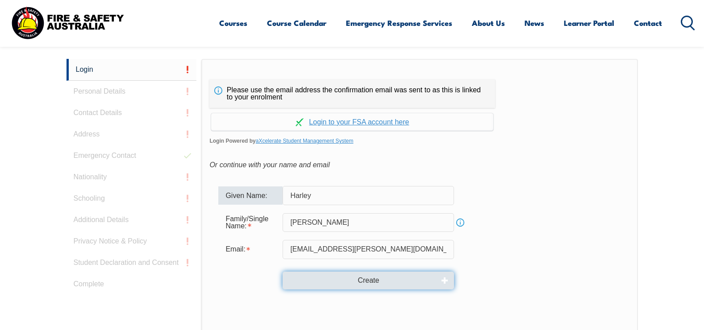
click at [391, 279] on button "Create" at bounding box center [368, 281] width 171 height 18
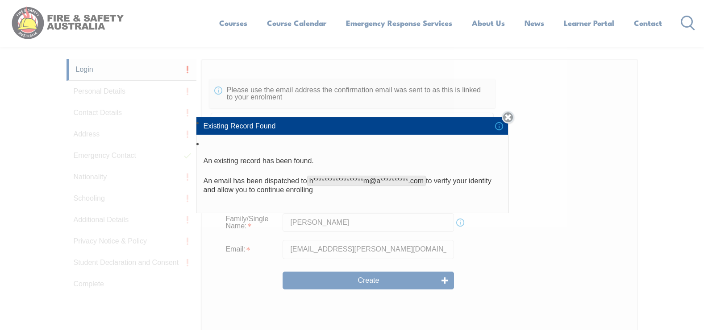
click at [512, 120] on link "Close" at bounding box center [508, 117] width 12 height 12
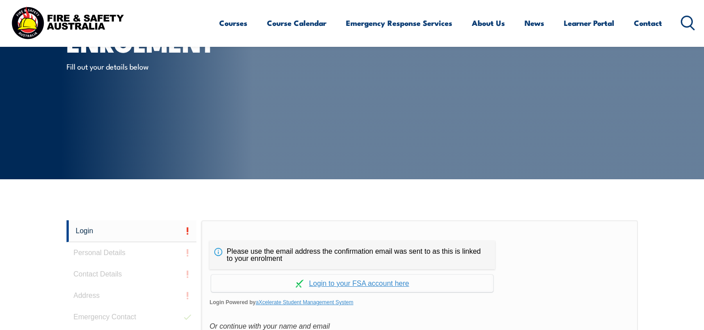
scroll to position [0, 0]
